Goal: Check status: Check status

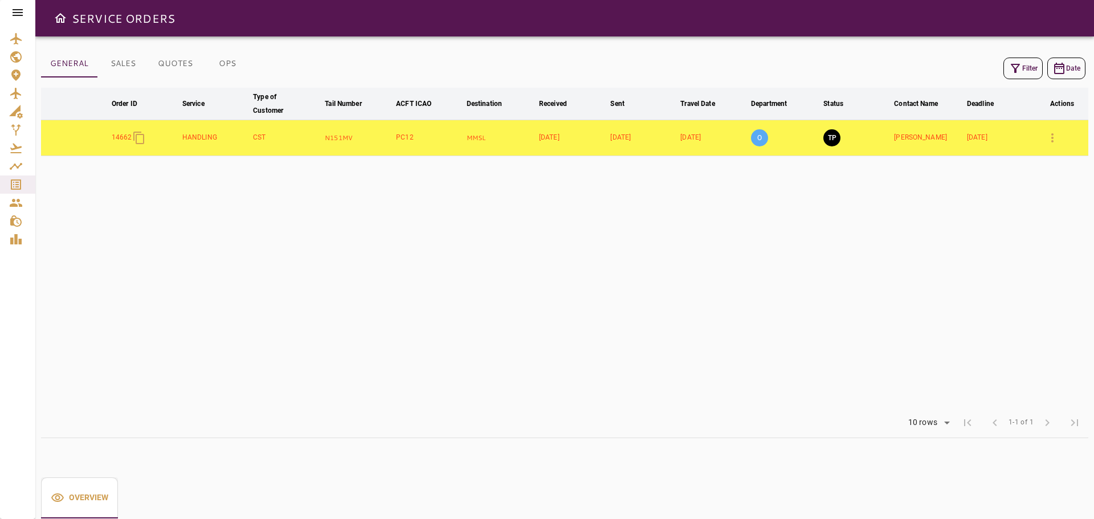
click at [593, 338] on table "arrow_downward Order ID arrow_downward Service arrow_downward Type of Customer …" at bounding box center [564, 248] width 1047 height 320
click at [1048, 141] on icon "button" at bounding box center [1053, 138] width 14 height 14
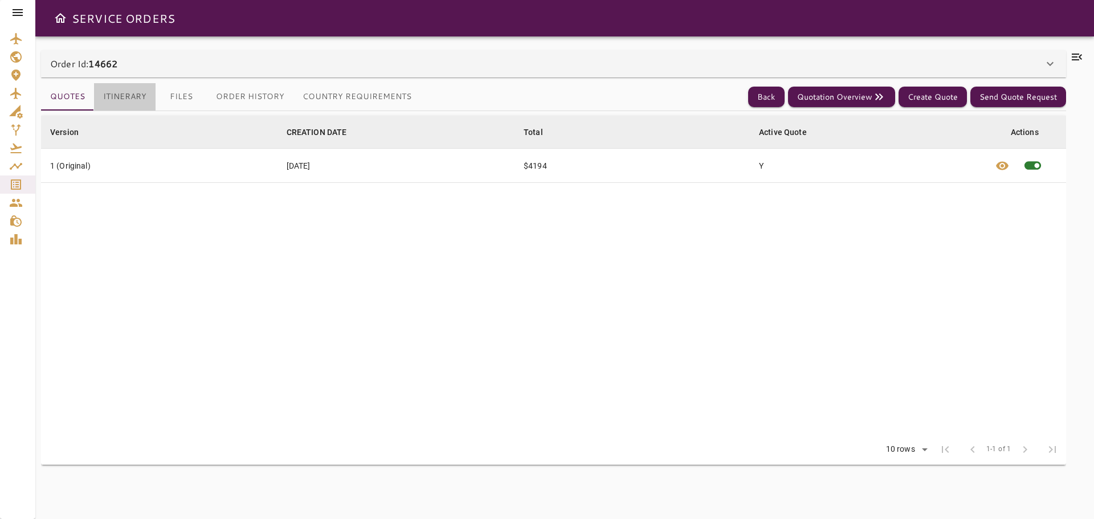
click at [138, 94] on button "Itinerary" at bounding box center [125, 96] width 62 height 27
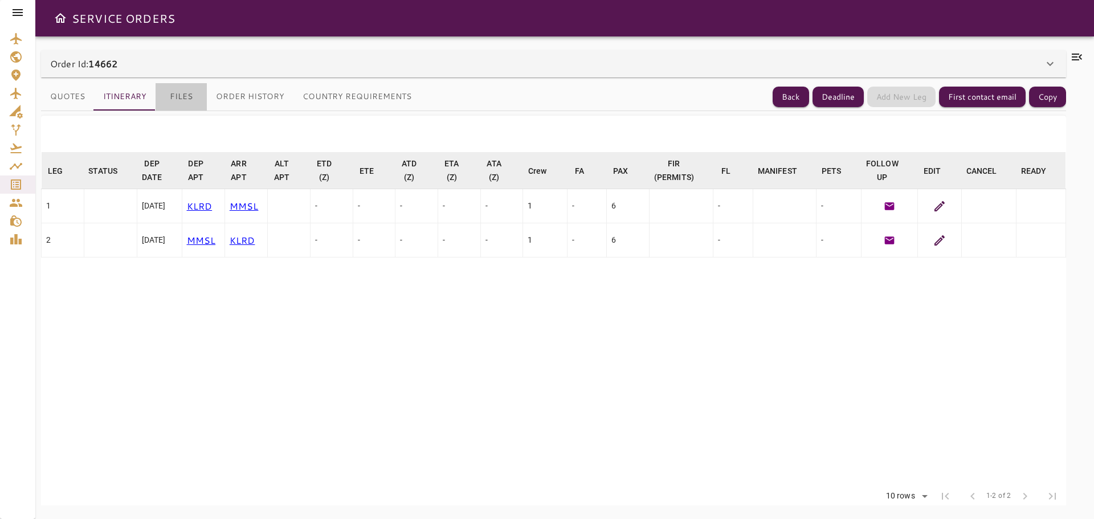
click at [184, 99] on button "Files" at bounding box center [181, 96] width 51 height 27
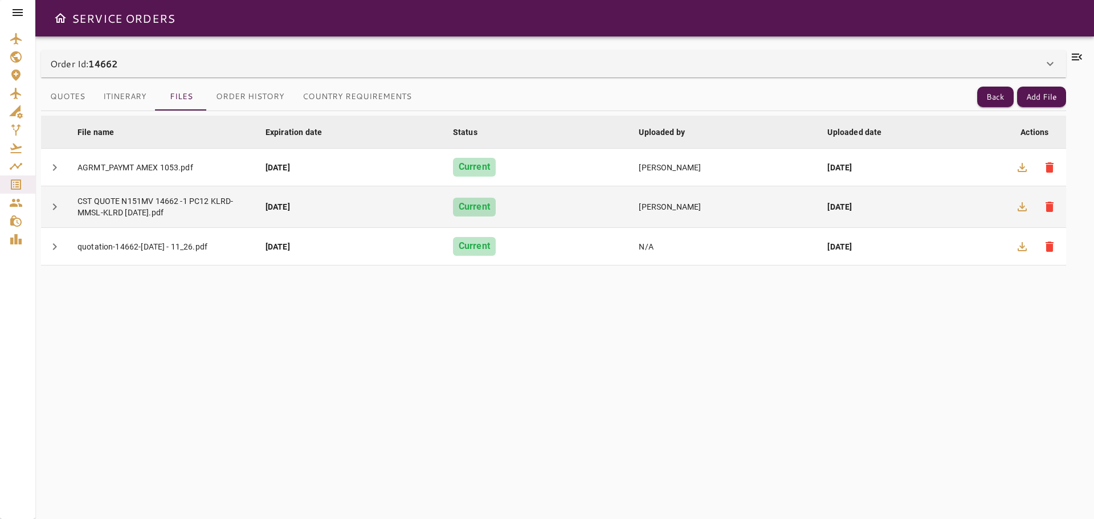
click at [148, 215] on div "CST QUOTE N151MV 14662 -1 PC12 KLRD-MMSL-KLRD [DATE].pdf" at bounding box center [162, 206] width 170 height 23
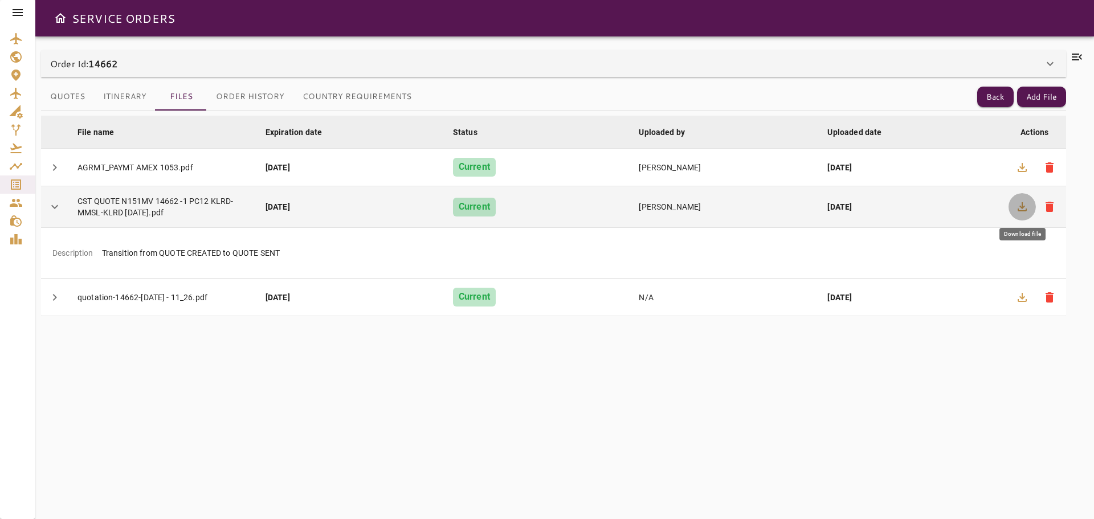
click at [1020, 209] on icon "button" at bounding box center [1022, 207] width 14 height 14
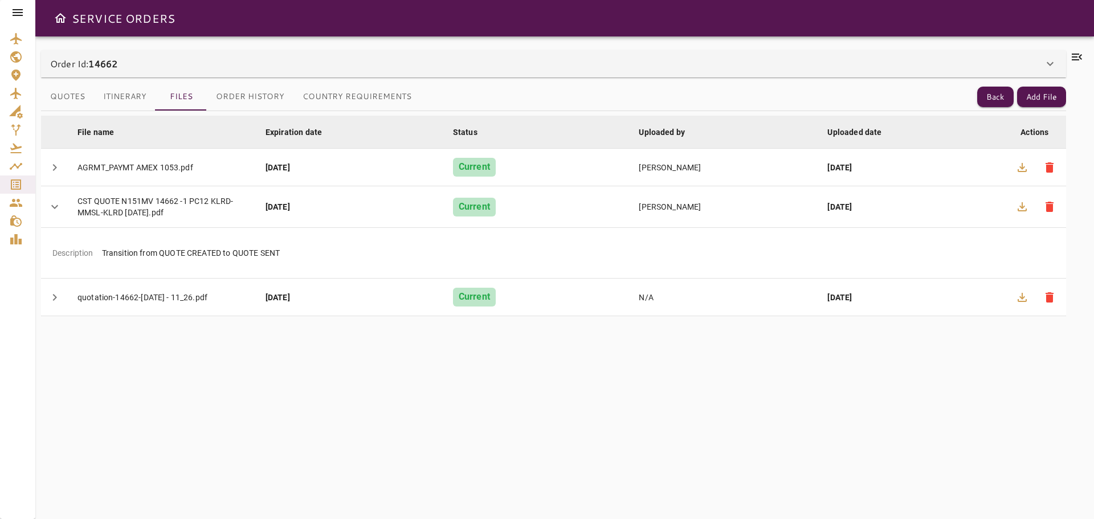
click at [1079, 60] on icon at bounding box center [1077, 57] width 10 height 7
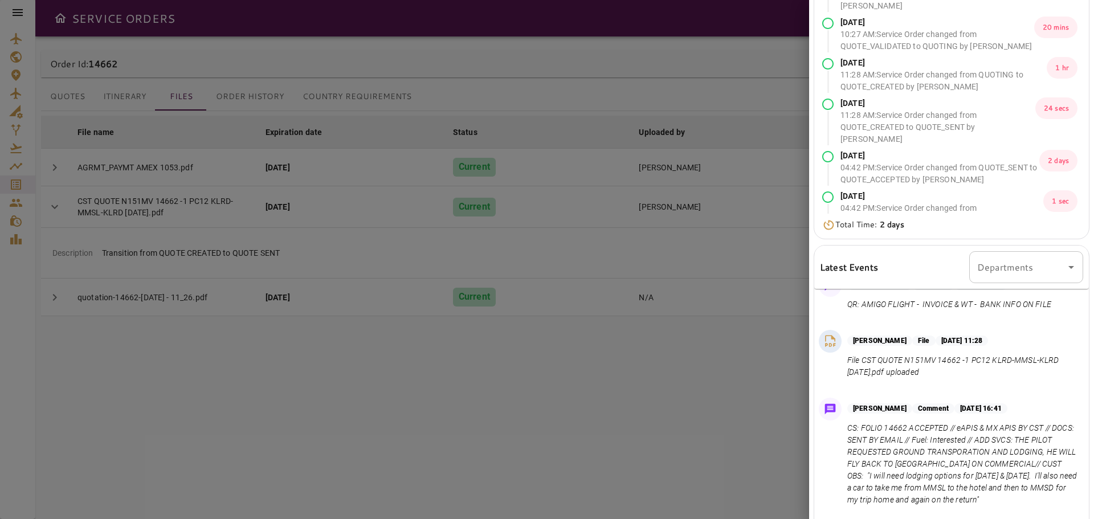
scroll to position [114, 0]
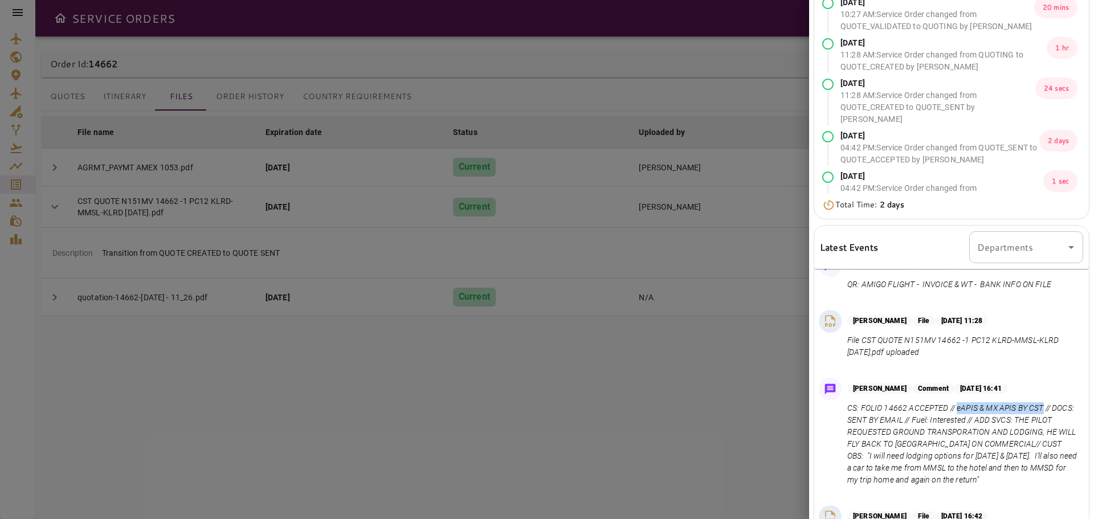
drag, startPoint x: 957, startPoint y: 398, endPoint x: 1045, endPoint y: 399, distance: 88.3
click at [1045, 402] on p "CS: FOLIO 14662 ACCEPTED // eAPIS & MX APIS BY CST // DOCS: SENT BY EMAIL // Fu…" at bounding box center [962, 444] width 231 height 84
copy p "eAPIS & MX APIS BY CST"
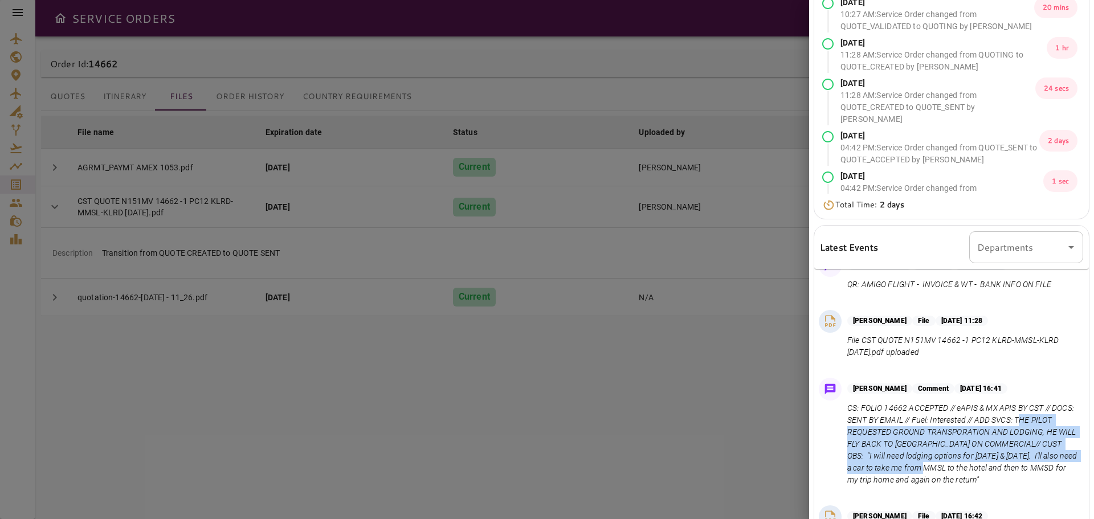
drag, startPoint x: 1043, startPoint y: 409, endPoint x: 1048, endPoint y: 459, distance: 51.0
click at [1048, 459] on p "CS: FOLIO 14662 ACCEPTED // eAPIS & MX APIS BY CST // DOCS: SENT BY EMAIL // Fu…" at bounding box center [962, 444] width 231 height 84
click at [1046, 407] on p "CS: FOLIO 14662 ACCEPTED // eAPIS & MX APIS BY CST // DOCS: SENT BY EMAIL // Fu…" at bounding box center [962, 444] width 231 height 84
click at [1039, 417] on p "CS: FOLIO 14662 ACCEPTED // eAPIS & MX APIS BY CST // DOCS: SENT BY EMAIL // Fu…" at bounding box center [962, 444] width 231 height 84
drag, startPoint x: 1039, startPoint y: 411, endPoint x: 1046, endPoint y: 477, distance: 67.0
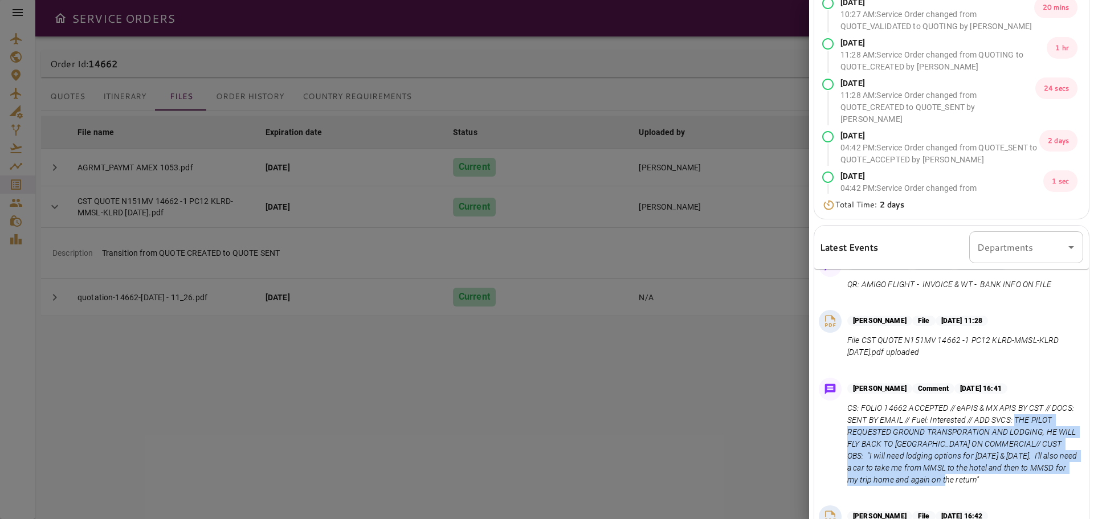
click at [1046, 477] on p "CS: FOLIO 14662 ACCEPTED // eAPIS & MX APIS BY CST // DOCS: SENT BY EMAIL // Fu…" at bounding box center [962, 444] width 231 height 84
copy p "THE PILOT REQUESTED GROUND TRANSPORATION AND LODGING, HE WILL FLY BACK TO [GEOG…"
click at [904, 488] on div "[PERSON_NAME] Comment [DATE] 16:41 CS: FOLIO 14662 ACCEPTED // eAPIS & MX APIS …" at bounding box center [951, 434] width 275 height 123
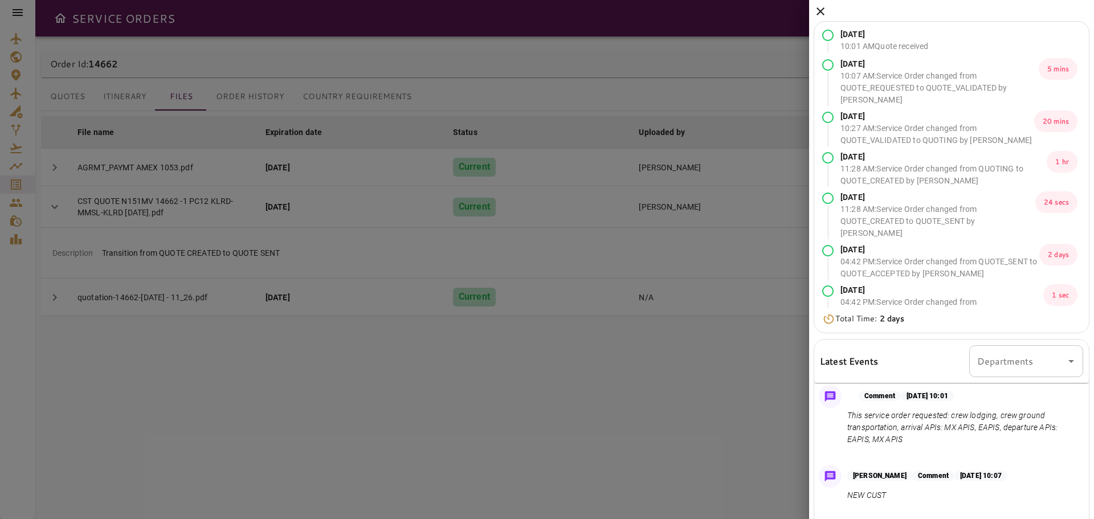
scroll to position [0, 0]
